Goal: Complete application form

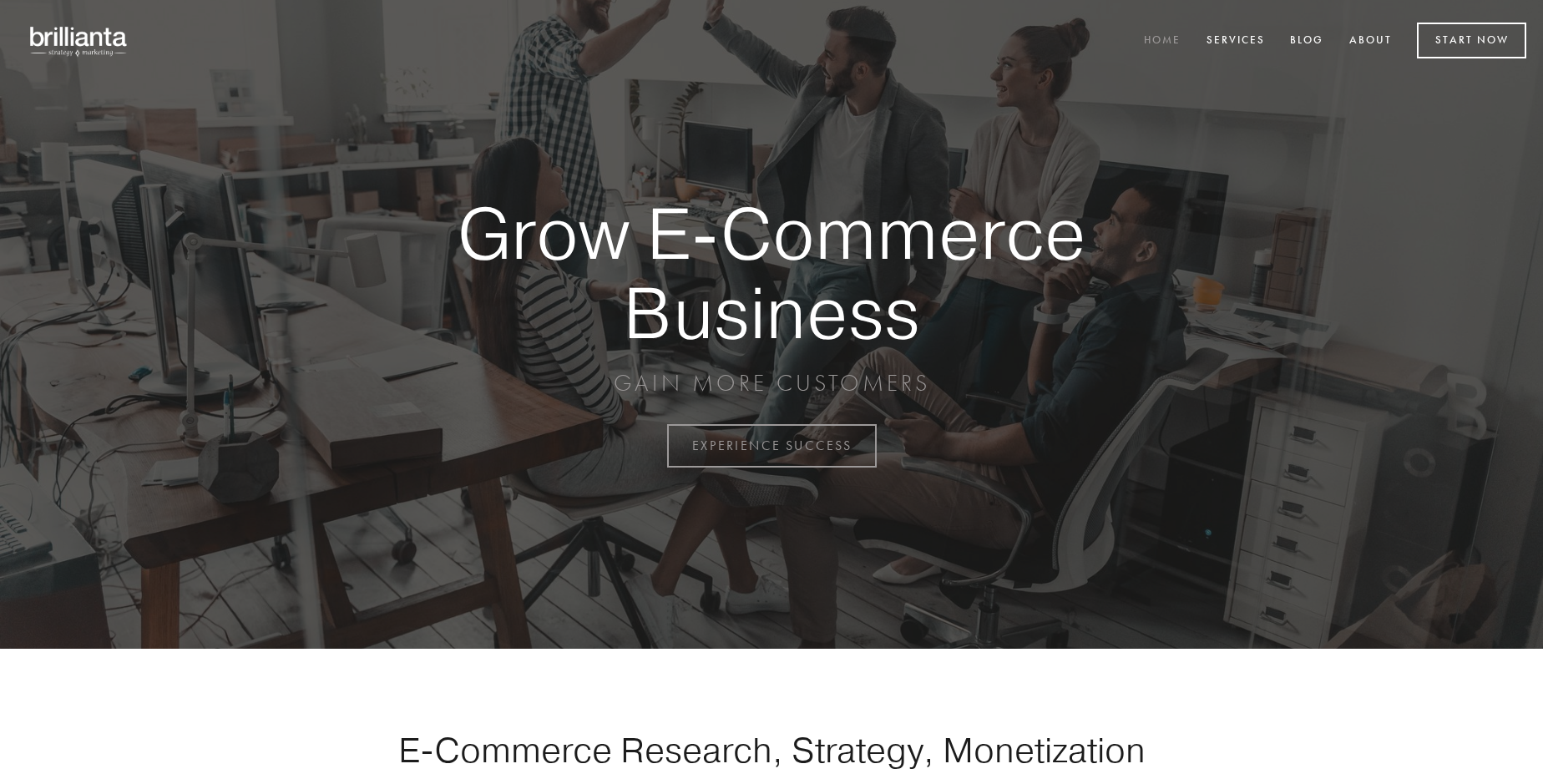
scroll to position [4378, 0]
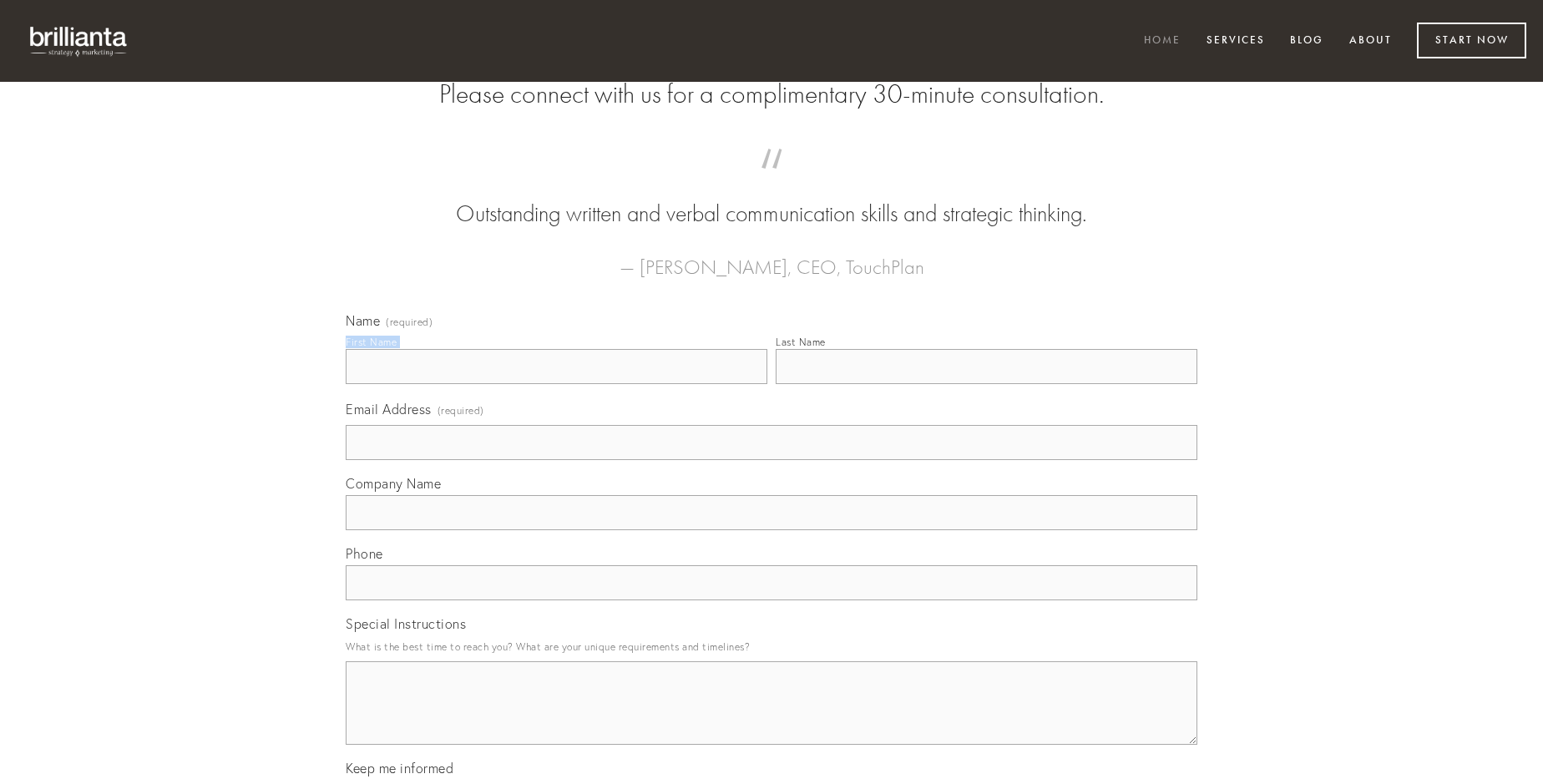
type input "[PERSON_NAME]"
click at [986, 384] on input "Last Name" at bounding box center [986, 366] width 422 height 35
type input "[PERSON_NAME]"
click at [772, 460] on input "Email Address (required)" at bounding box center [772, 443] width 852 height 35
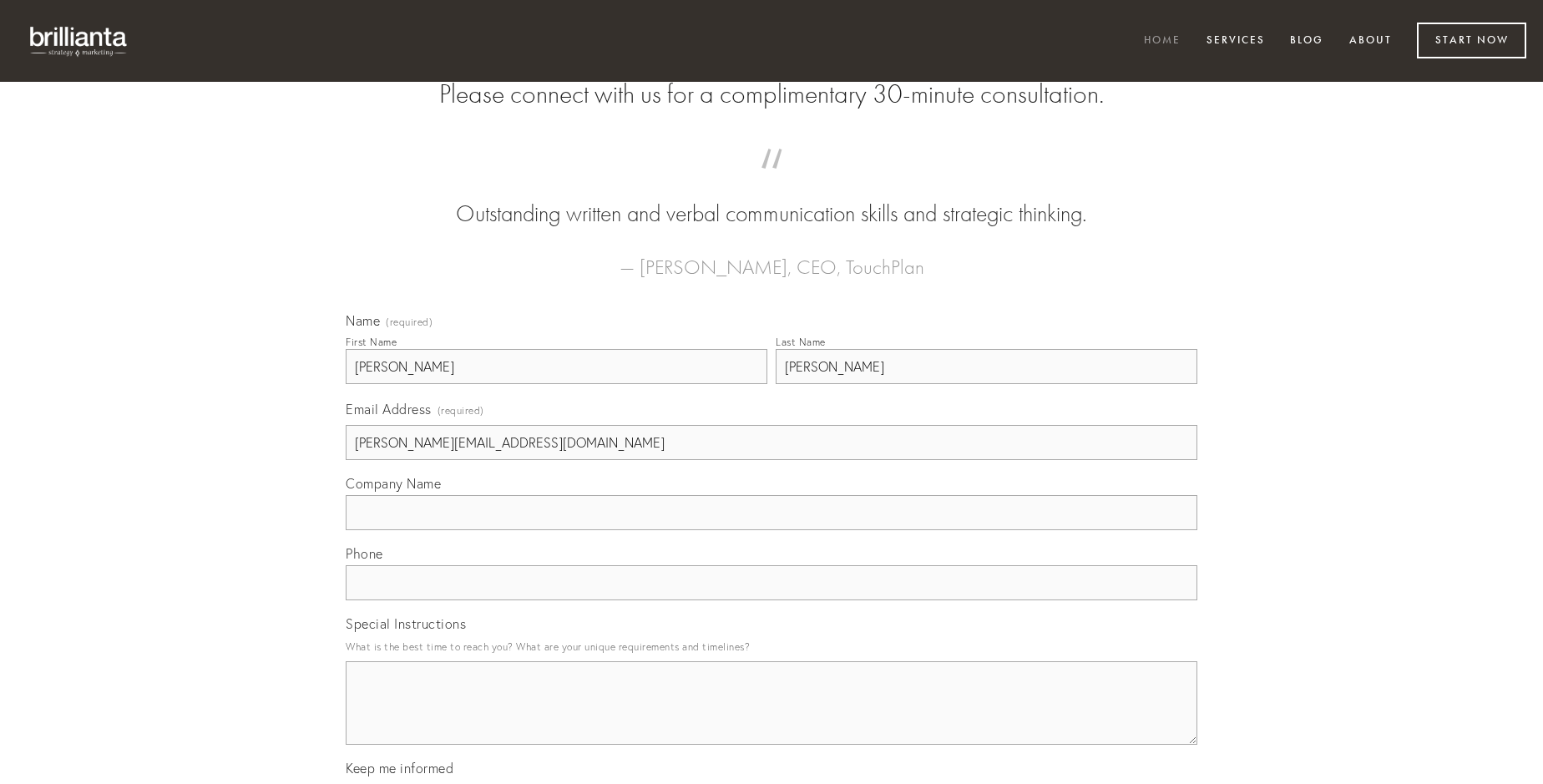
type input "[PERSON_NAME][EMAIL_ADDRESS][DOMAIN_NAME]"
click at [772, 531] on input "Company Name" at bounding box center [772, 513] width 852 height 35
type input "molestiae"
click at [772, 600] on input "text" at bounding box center [772, 583] width 852 height 35
click at [772, 718] on textarea "Special Instructions" at bounding box center [772, 703] width 852 height 84
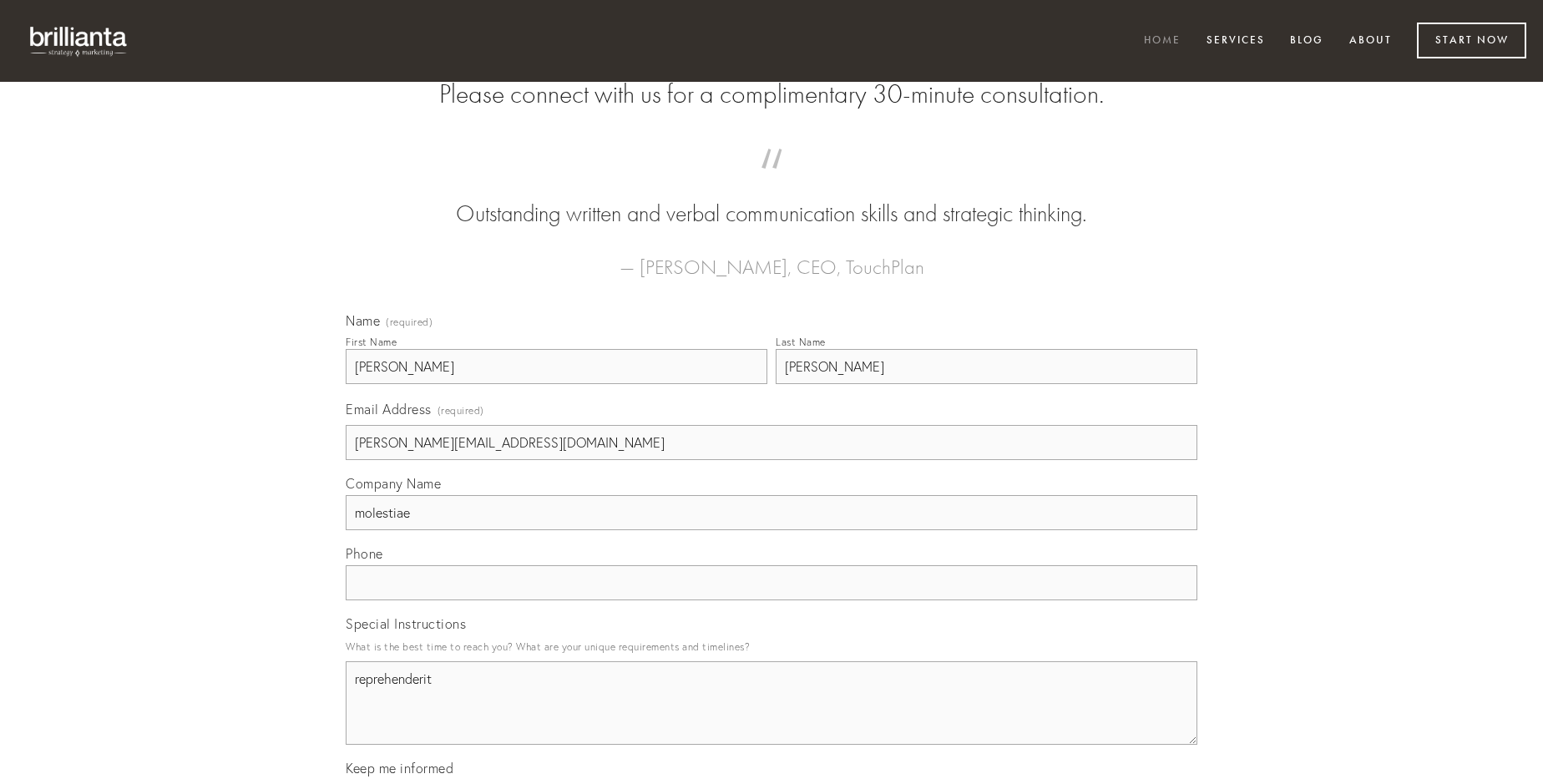
type textarea "reprehenderit"
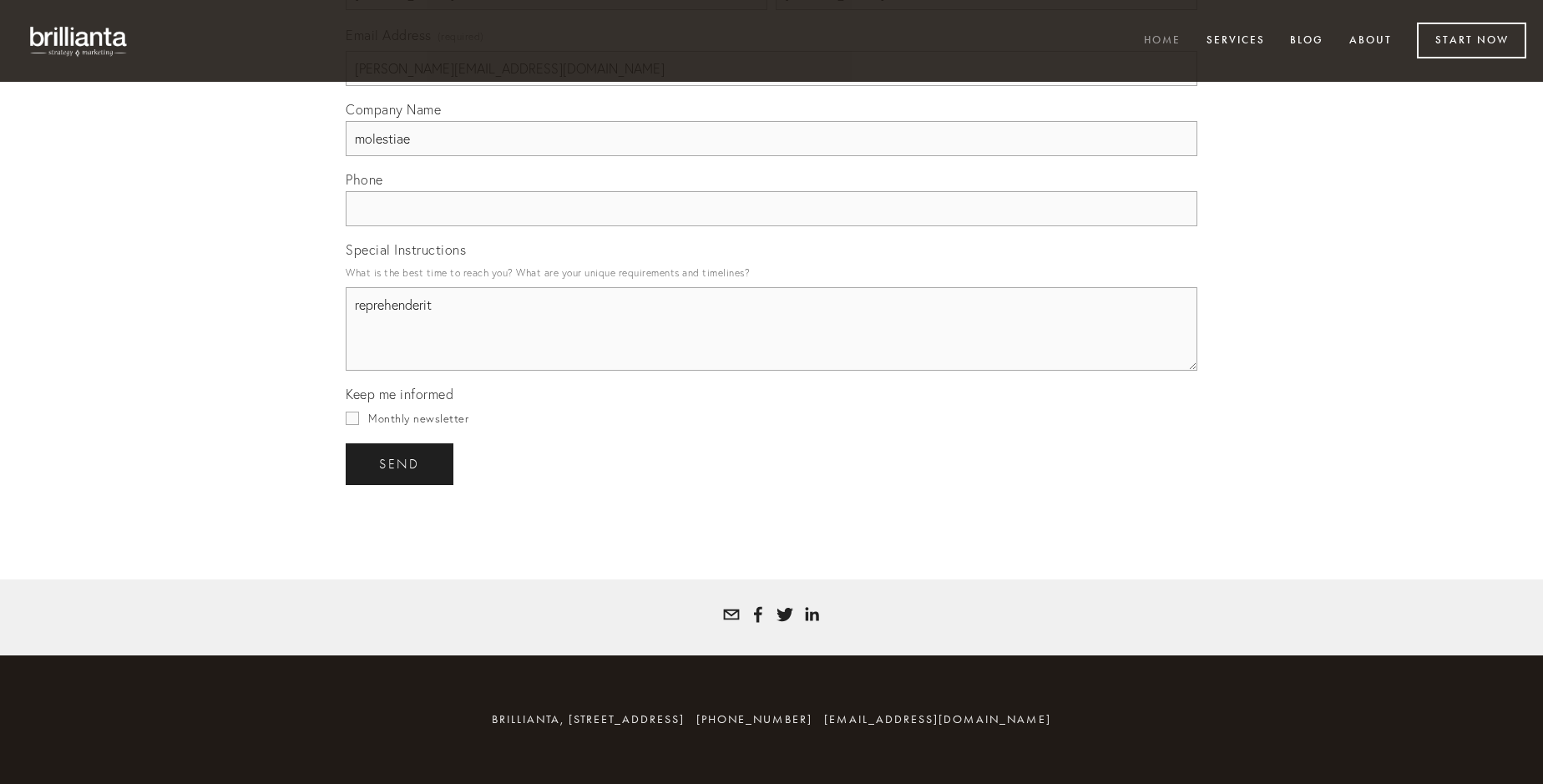
click at [401, 464] on span "send" at bounding box center [400, 464] width 41 height 15
